Goal: Task Accomplishment & Management: Manage account settings

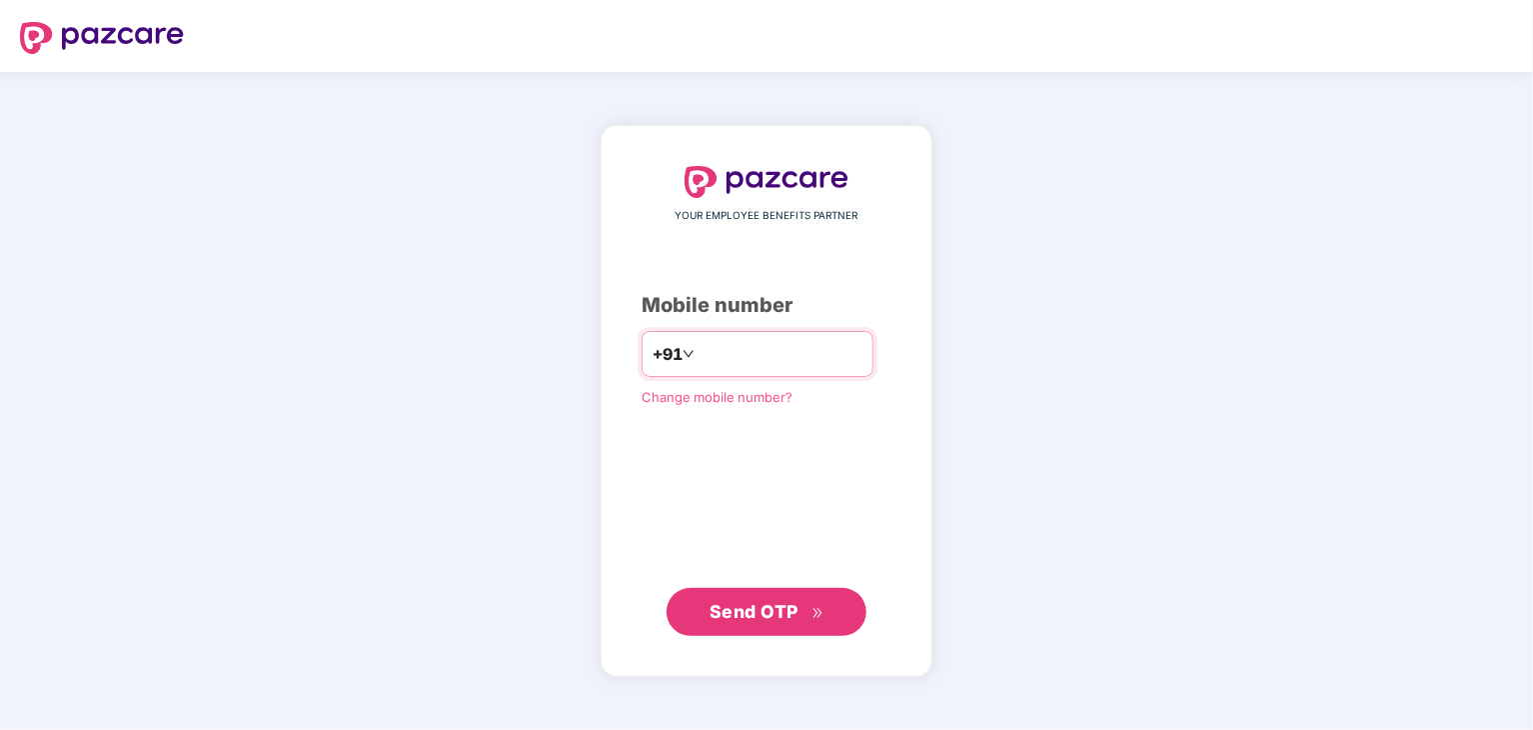
click at [826, 343] on input "number" at bounding box center [781, 354] width 164 height 32
type input "**********"
click at [772, 613] on span "Send OTP" at bounding box center [754, 610] width 89 height 21
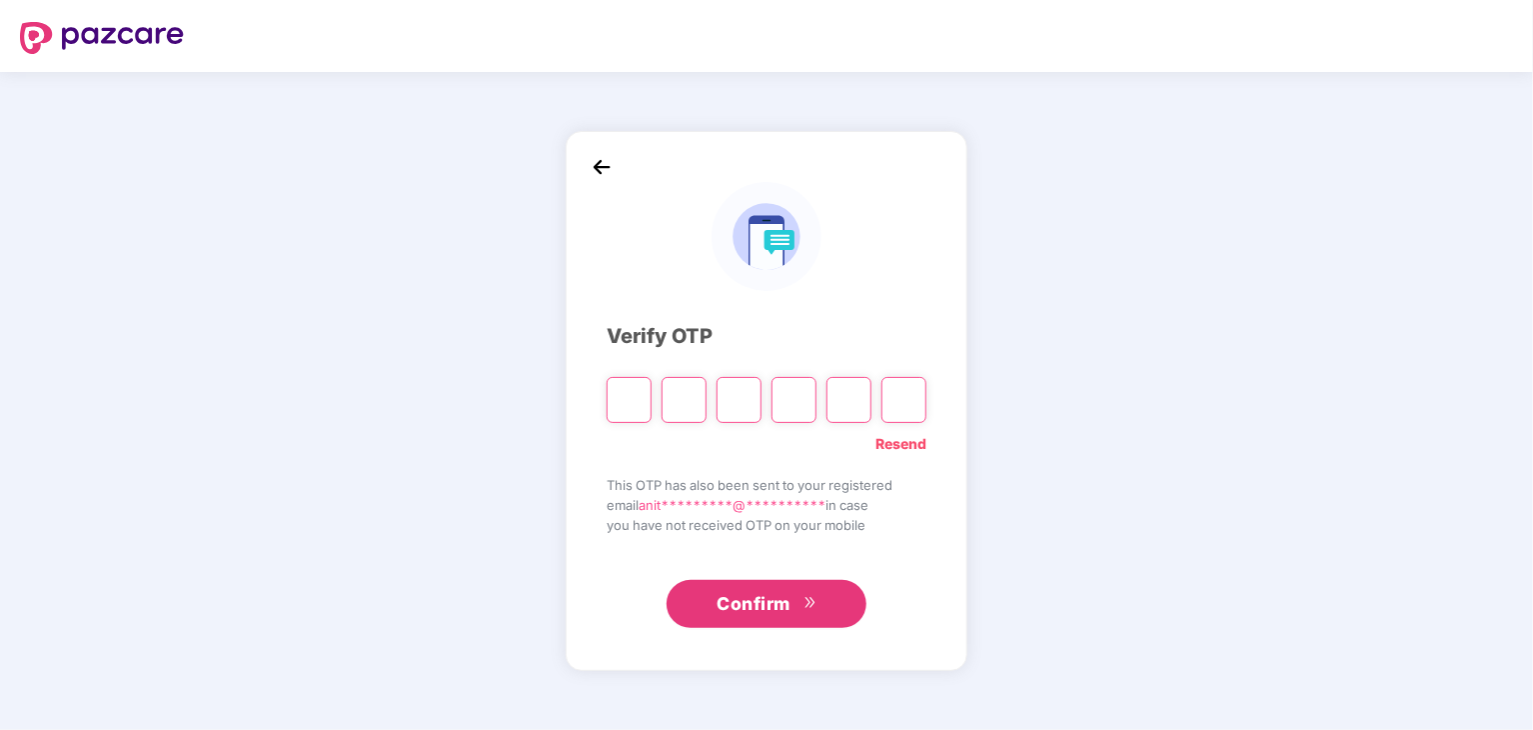
type input "*"
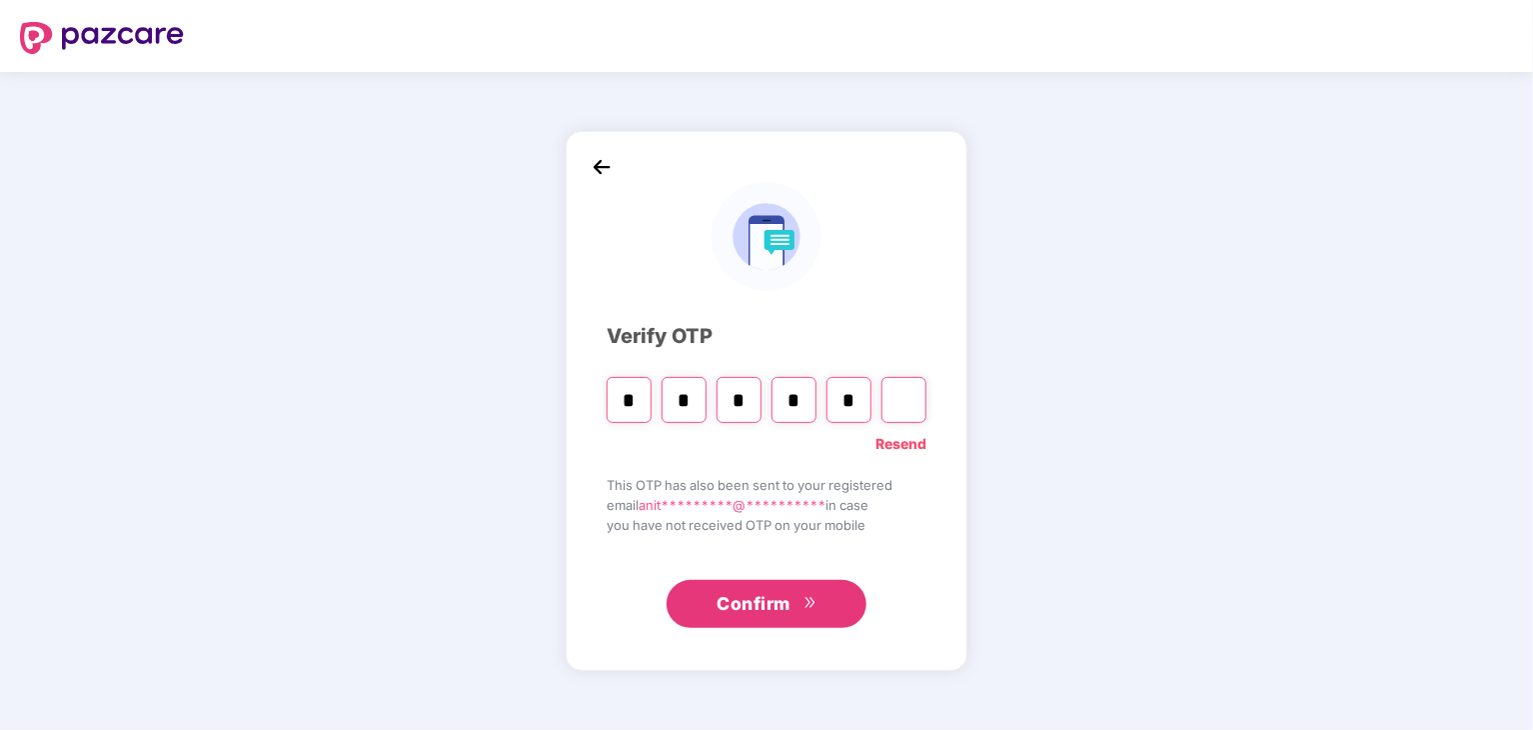
type input "*"
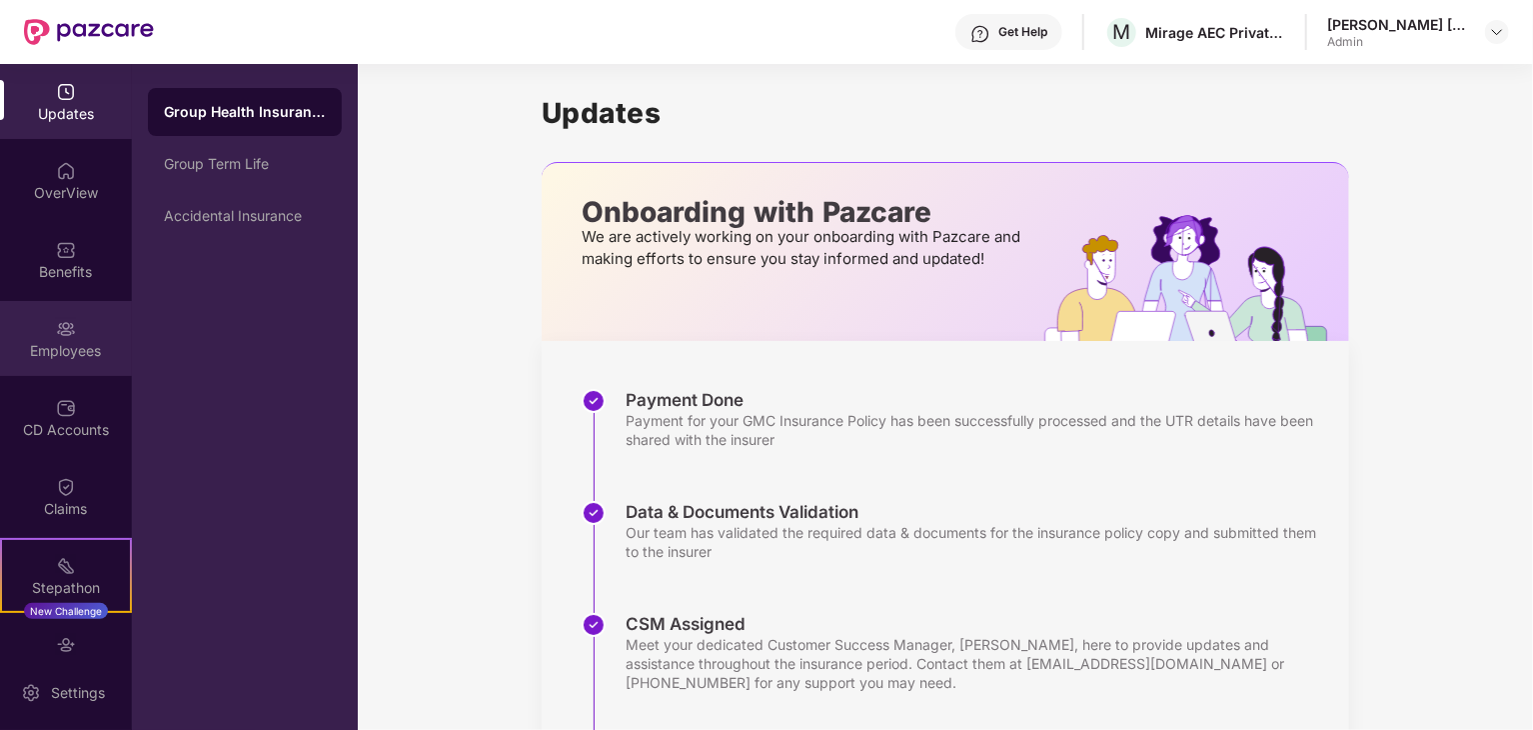
click at [66, 375] on div "Employees" at bounding box center [66, 338] width 132 height 75
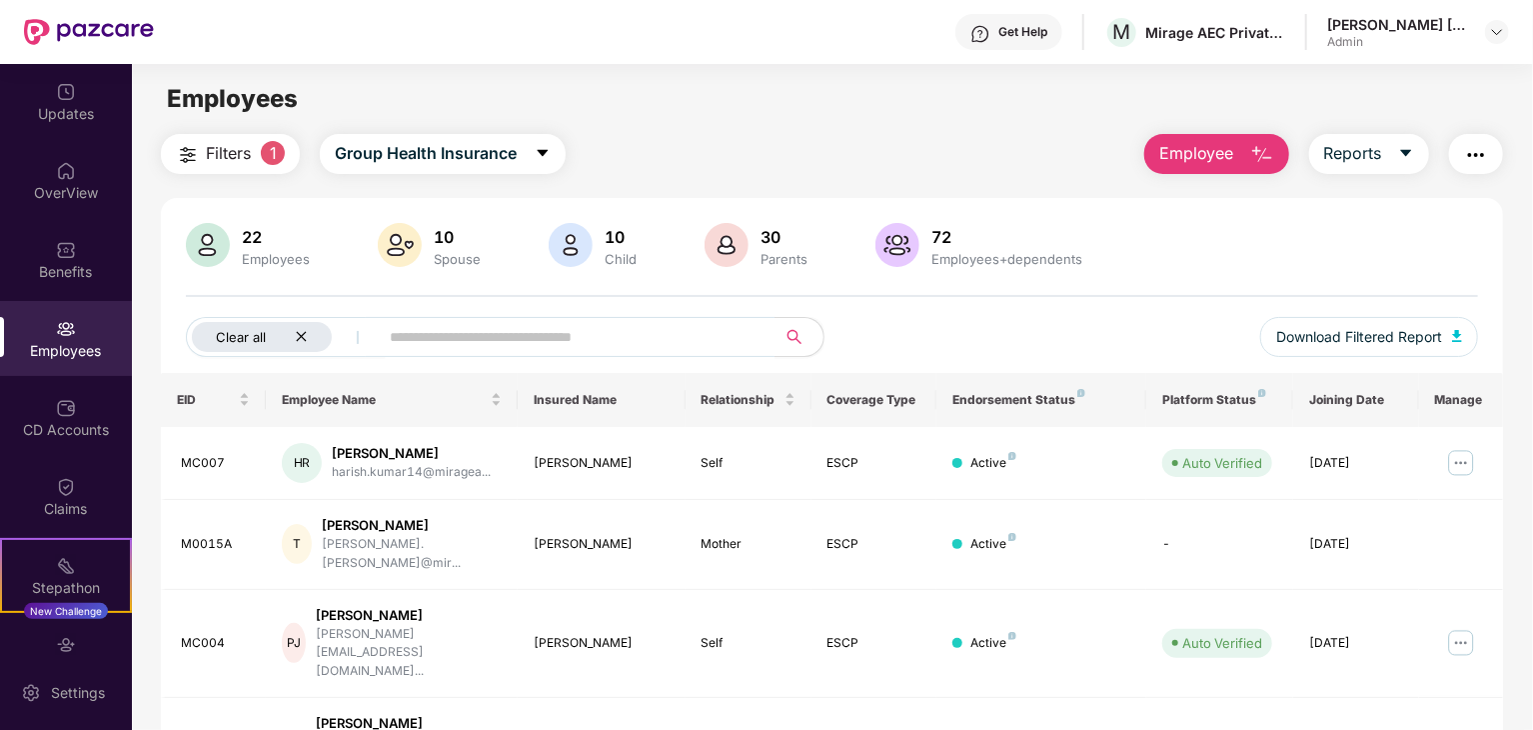
click at [303, 336] on icon "close" at bounding box center [301, 336] width 13 height 13
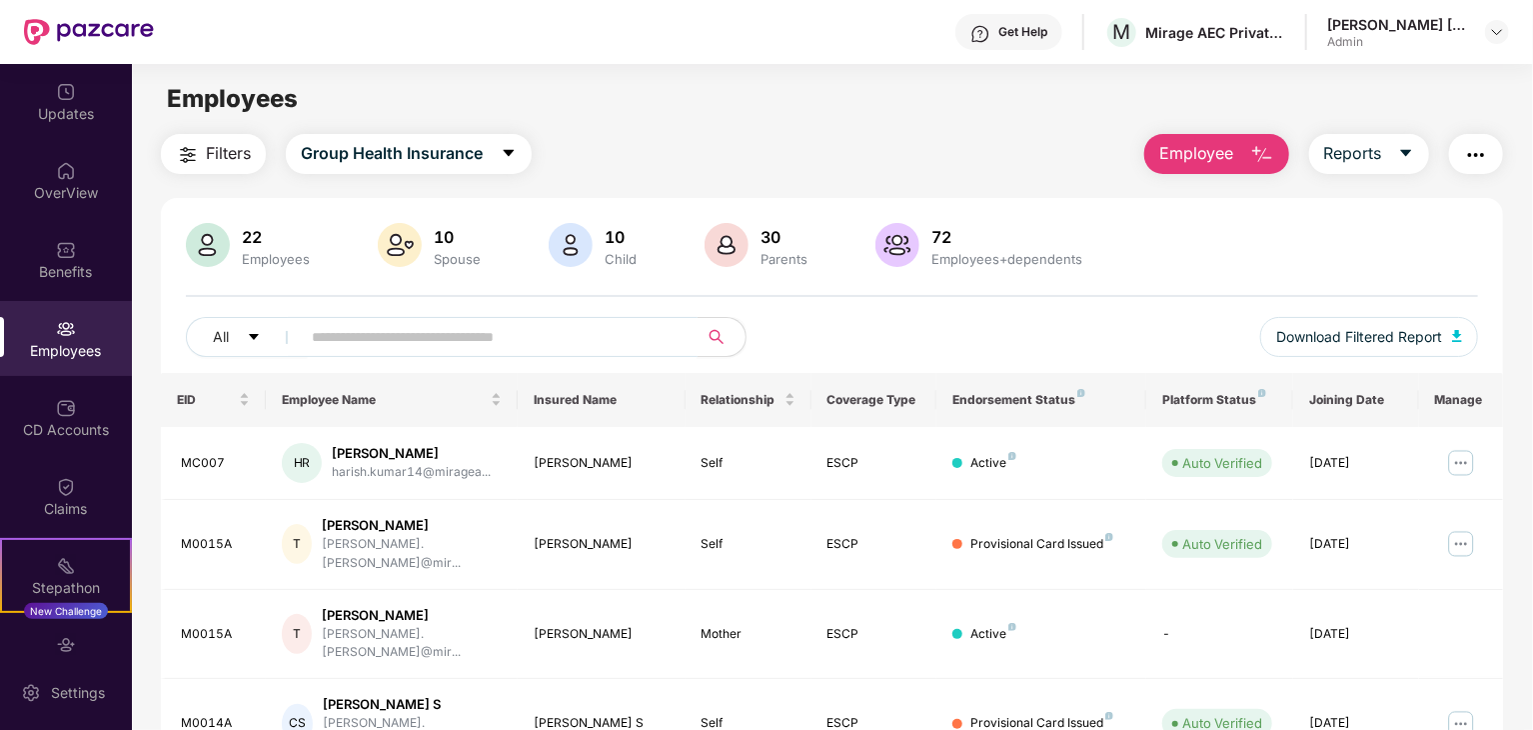
click at [374, 338] on input "text" at bounding box center [491, 337] width 359 height 30
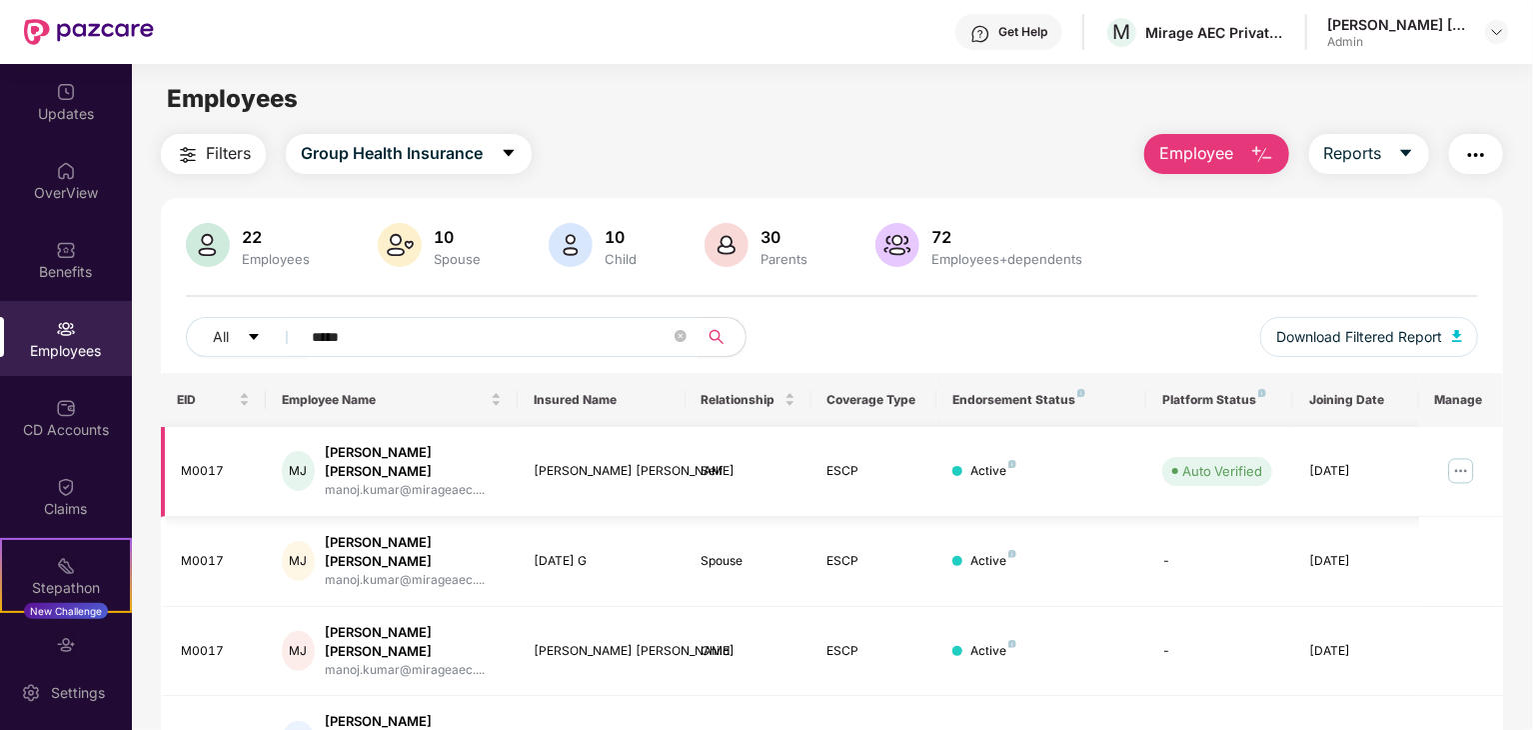
type input "*****"
click at [1466, 465] on img at bounding box center [1461, 471] width 32 height 32
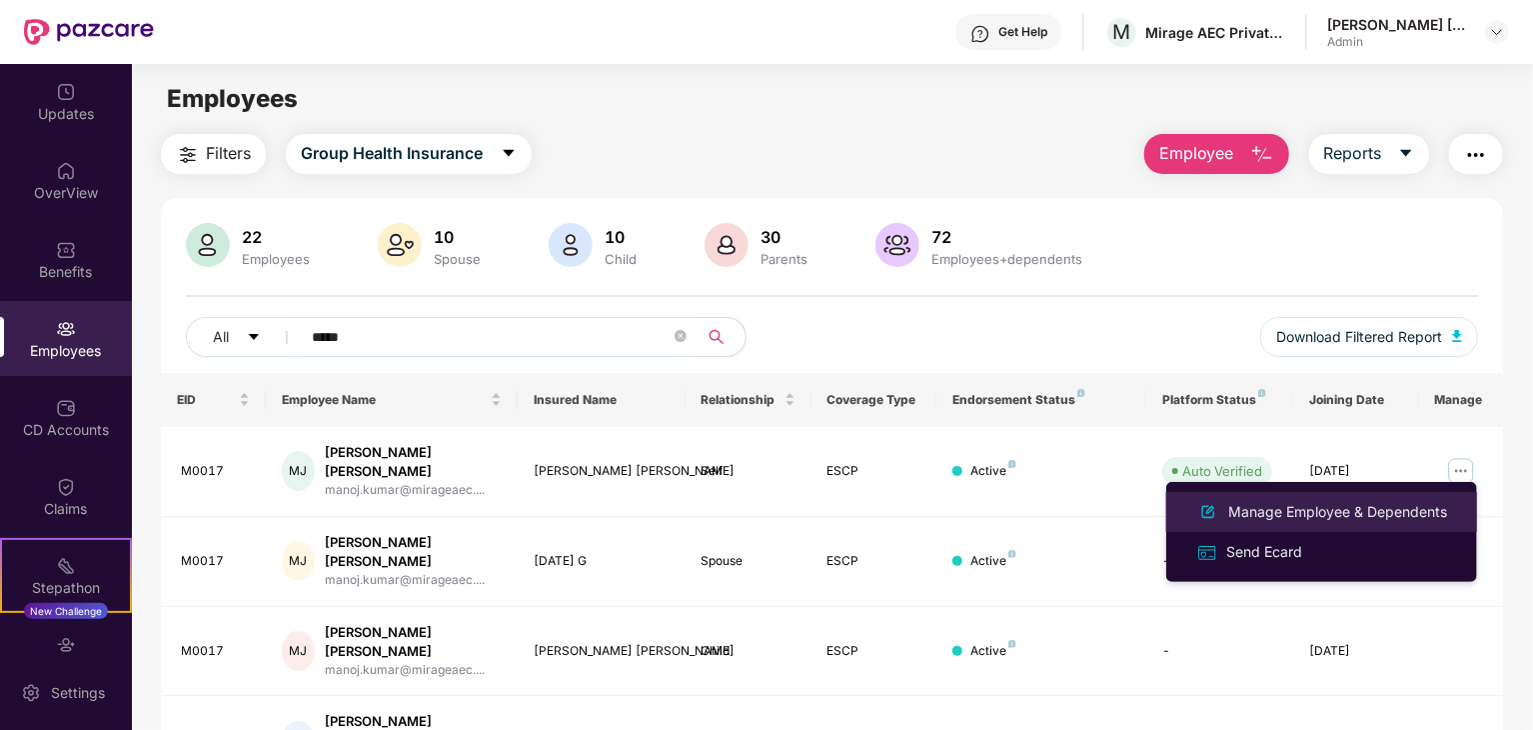
click at [1353, 509] on div "Manage Employee & Dependents" at bounding box center [1337, 512] width 227 height 22
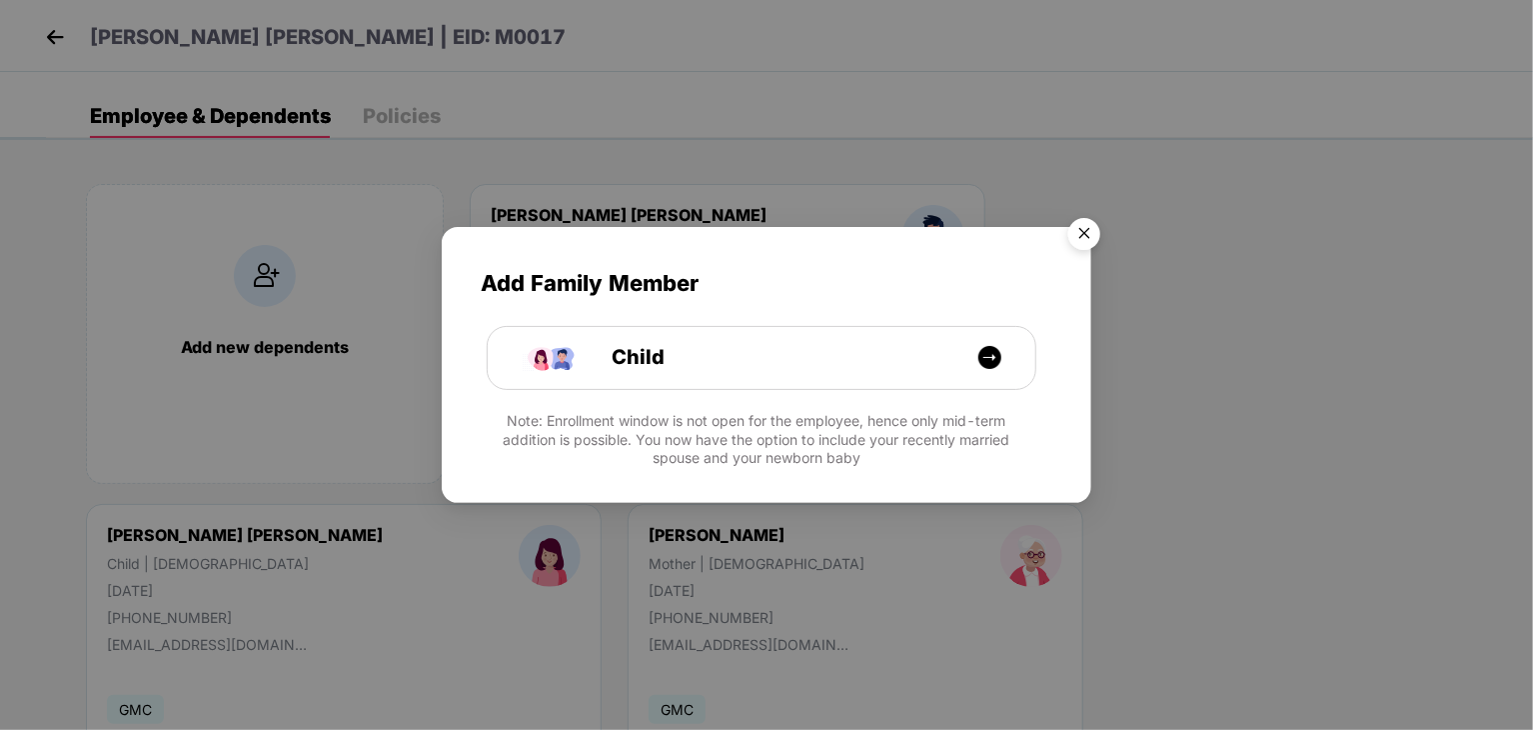
click at [1079, 235] on img "Close" at bounding box center [1084, 237] width 56 height 56
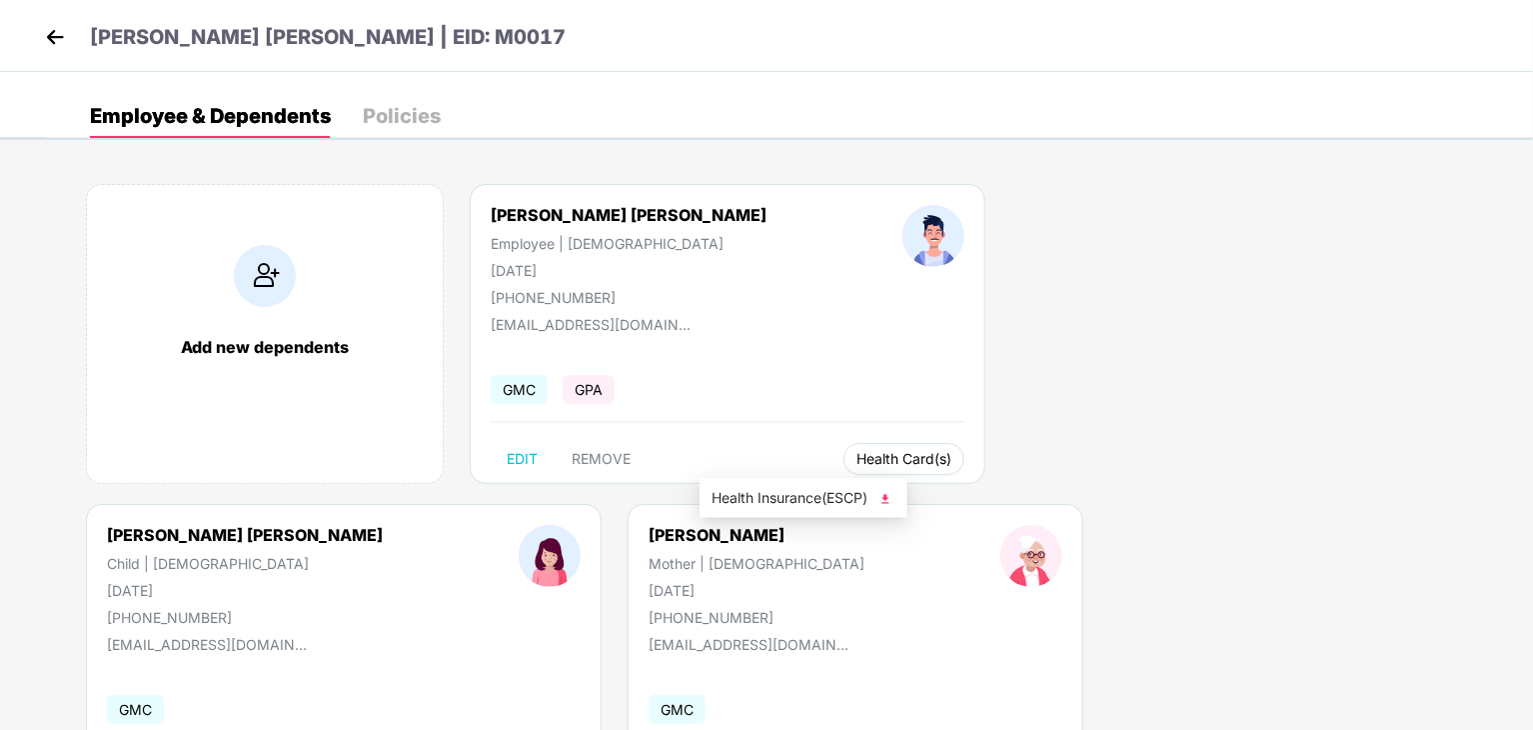
click at [857, 459] on span "Health Card(s)" at bounding box center [904, 459] width 95 height 10
click at [885, 496] on img at bounding box center [886, 499] width 20 height 20
